Goal: Transaction & Acquisition: Download file/media

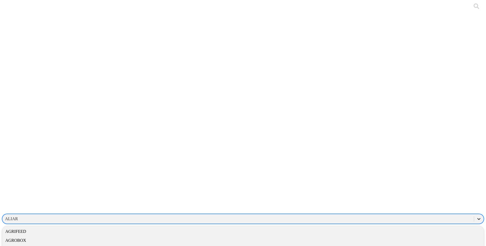
click at [476, 216] on icon at bounding box center [478, 218] width 5 height 5
click at [415, 215] on div "ALURA" at bounding box center [242, 219] width 481 height 9
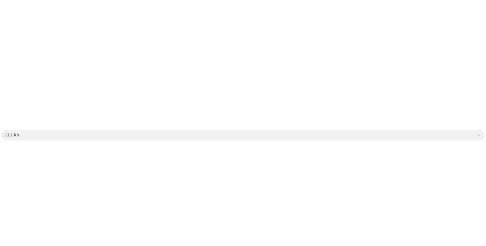
scroll to position [159, 0]
